Goal: Transaction & Acquisition: Obtain resource

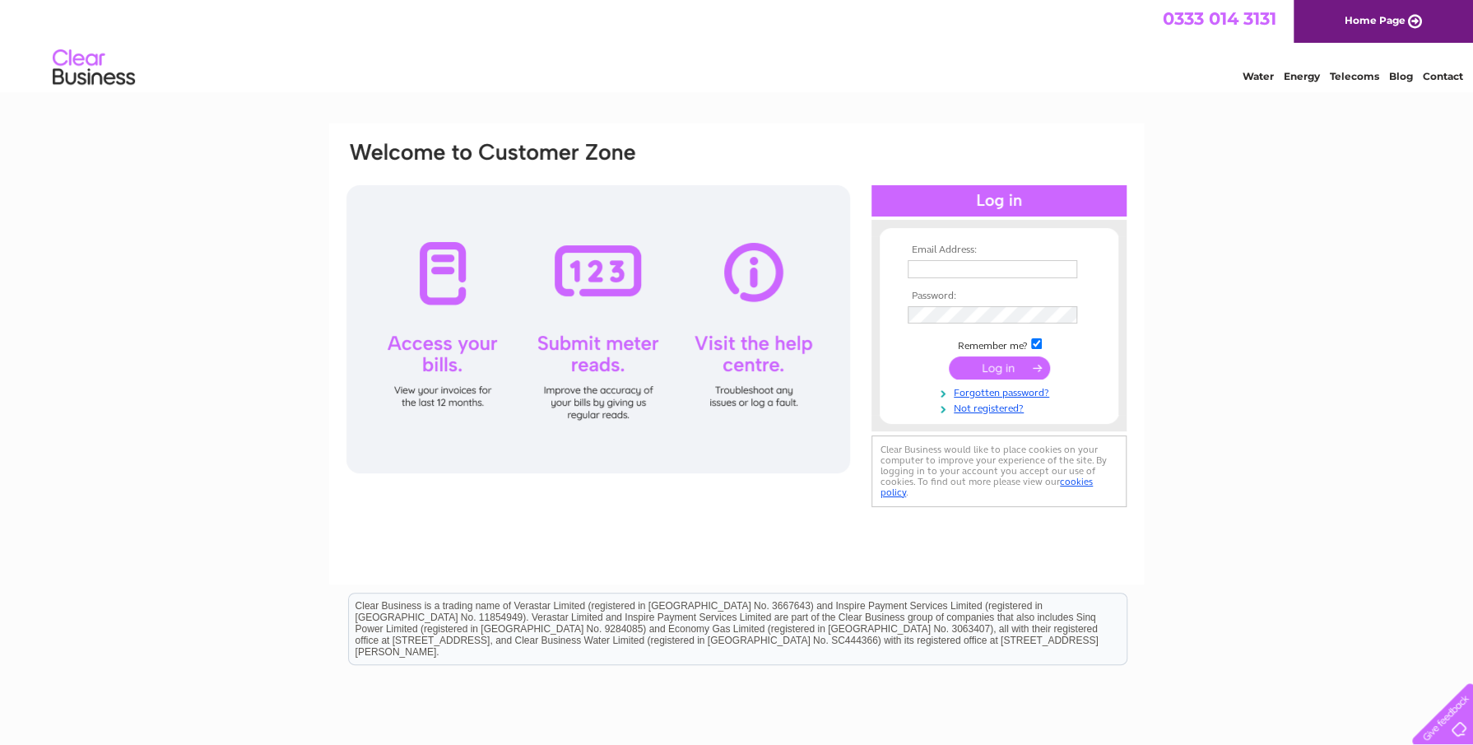
type input "management.accounts@kemsley.com"
click at [1005, 368] on input "submit" at bounding box center [999, 367] width 101 height 23
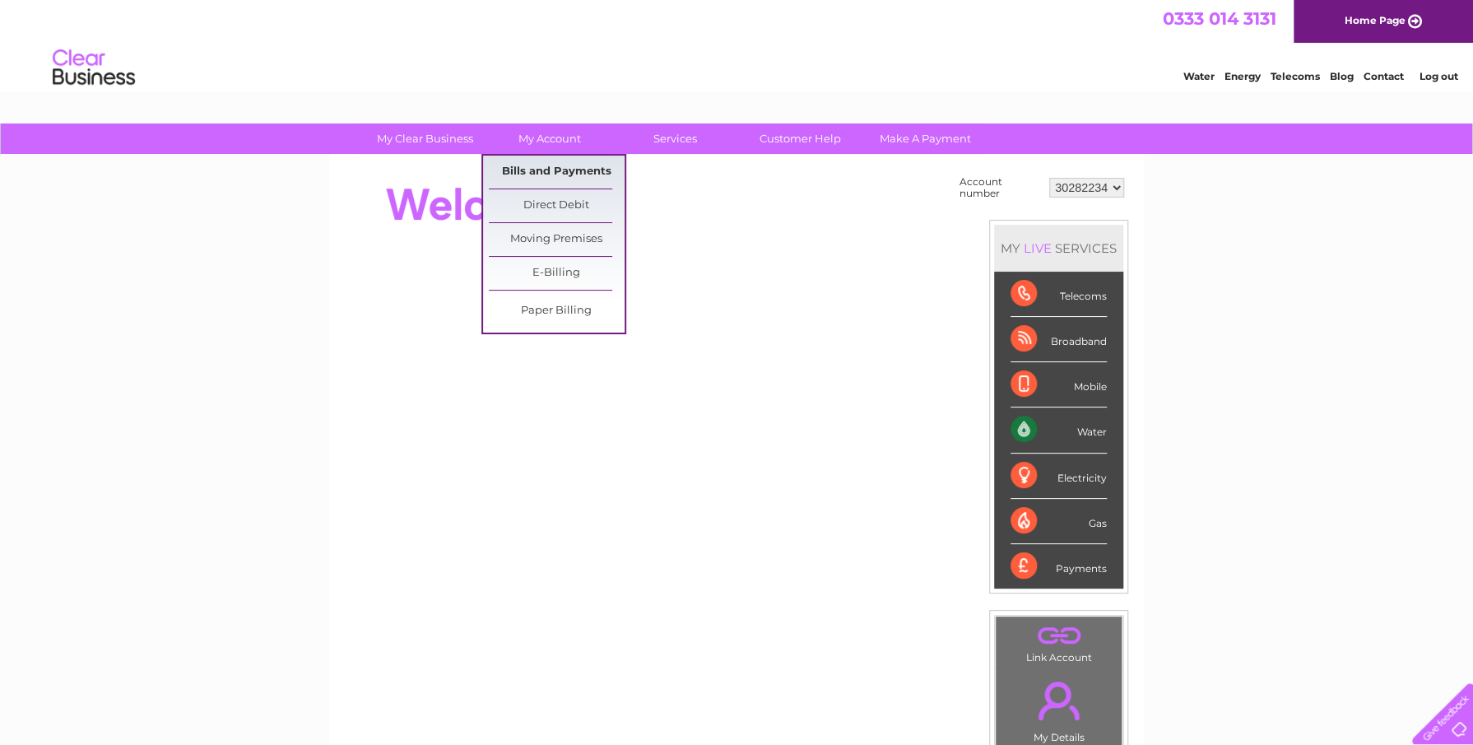
click at [561, 170] on link "Bills and Payments" at bounding box center [557, 172] width 136 height 33
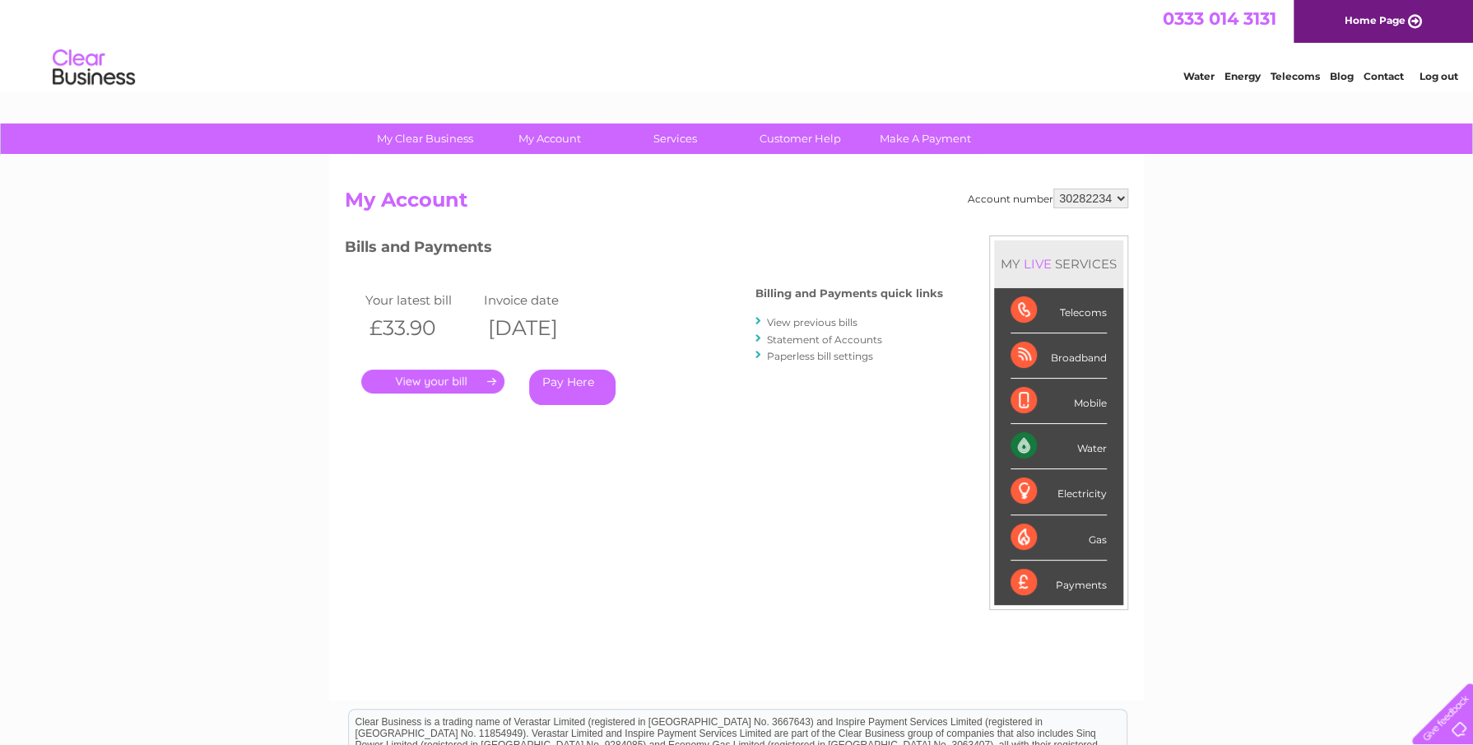
click at [444, 376] on link "." at bounding box center [432, 382] width 143 height 24
click at [426, 379] on link "." at bounding box center [432, 382] width 143 height 24
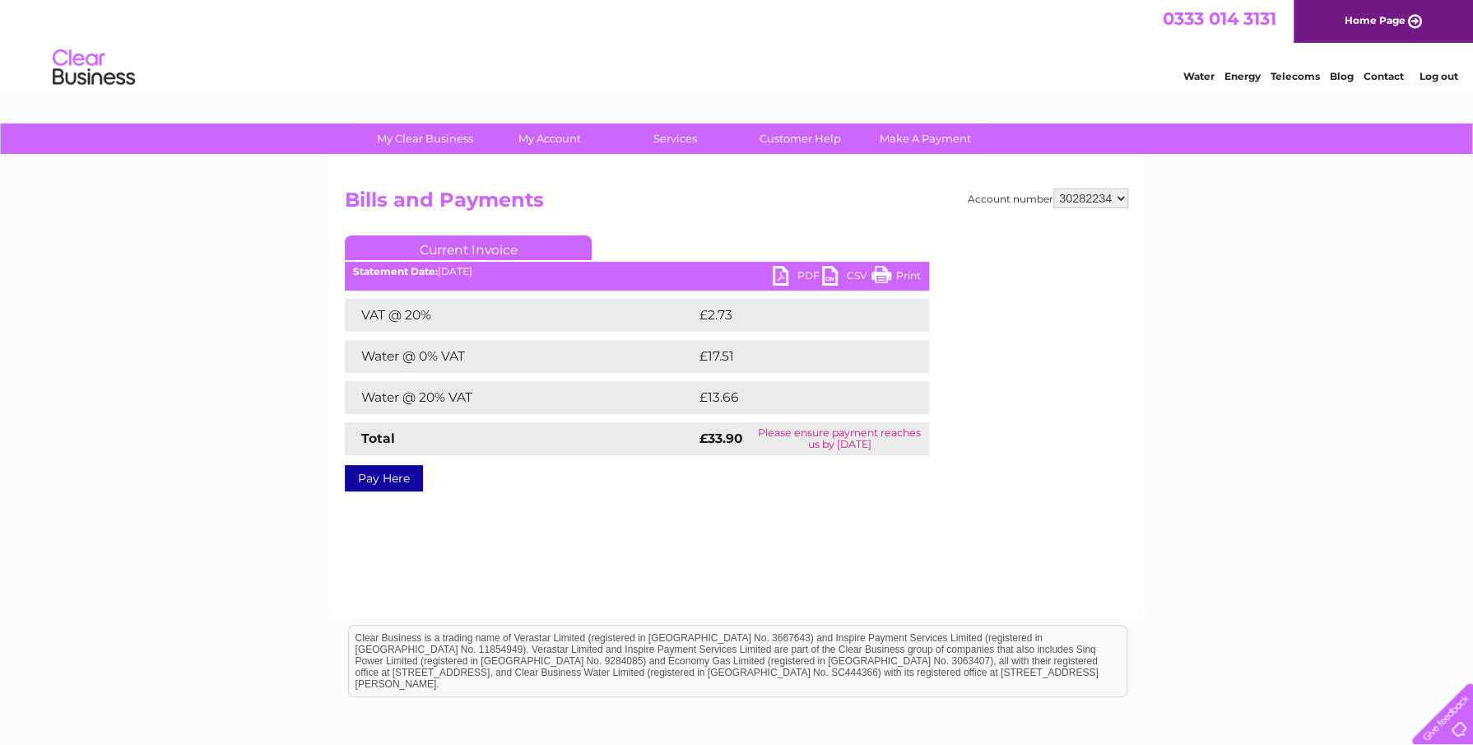
click at [808, 274] on link "PDF" at bounding box center [797, 278] width 49 height 24
